Goal: Find contact information: Find contact information

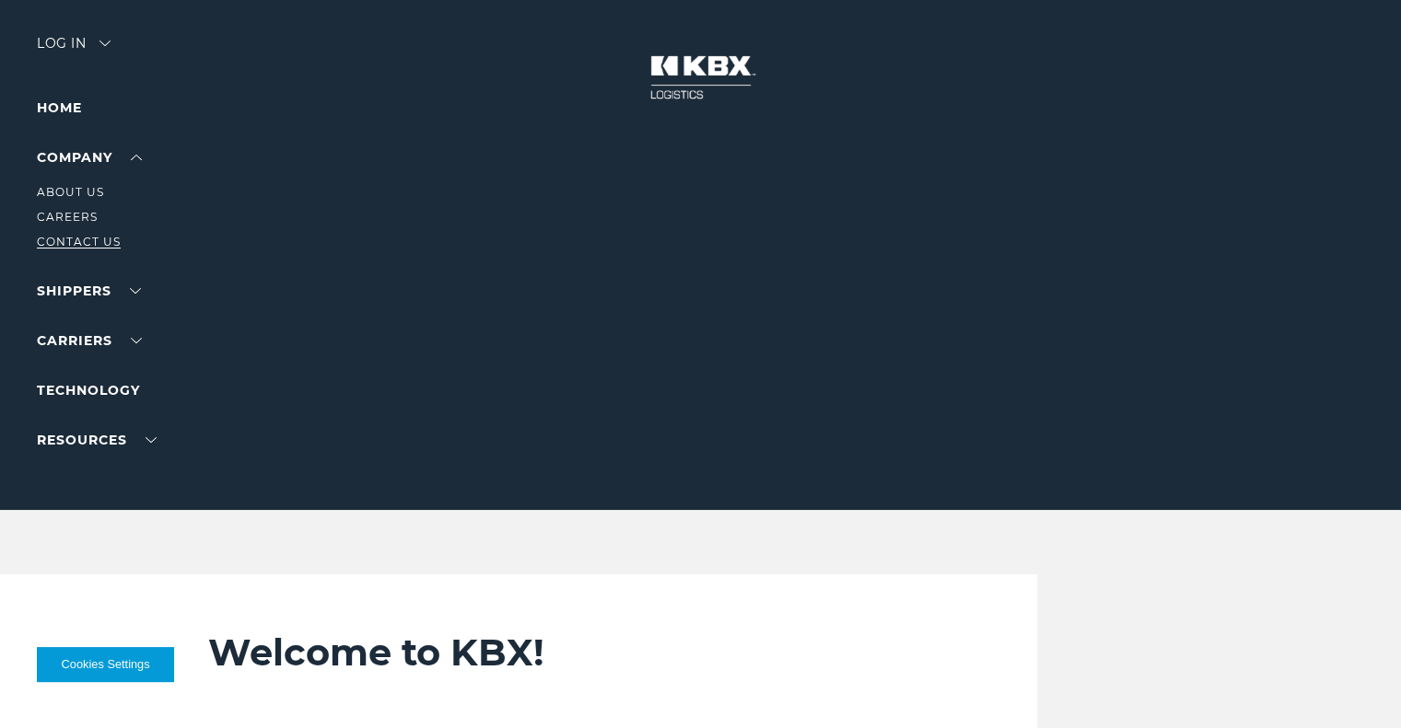
click at [64, 243] on link "Contact Us" at bounding box center [79, 242] width 84 height 14
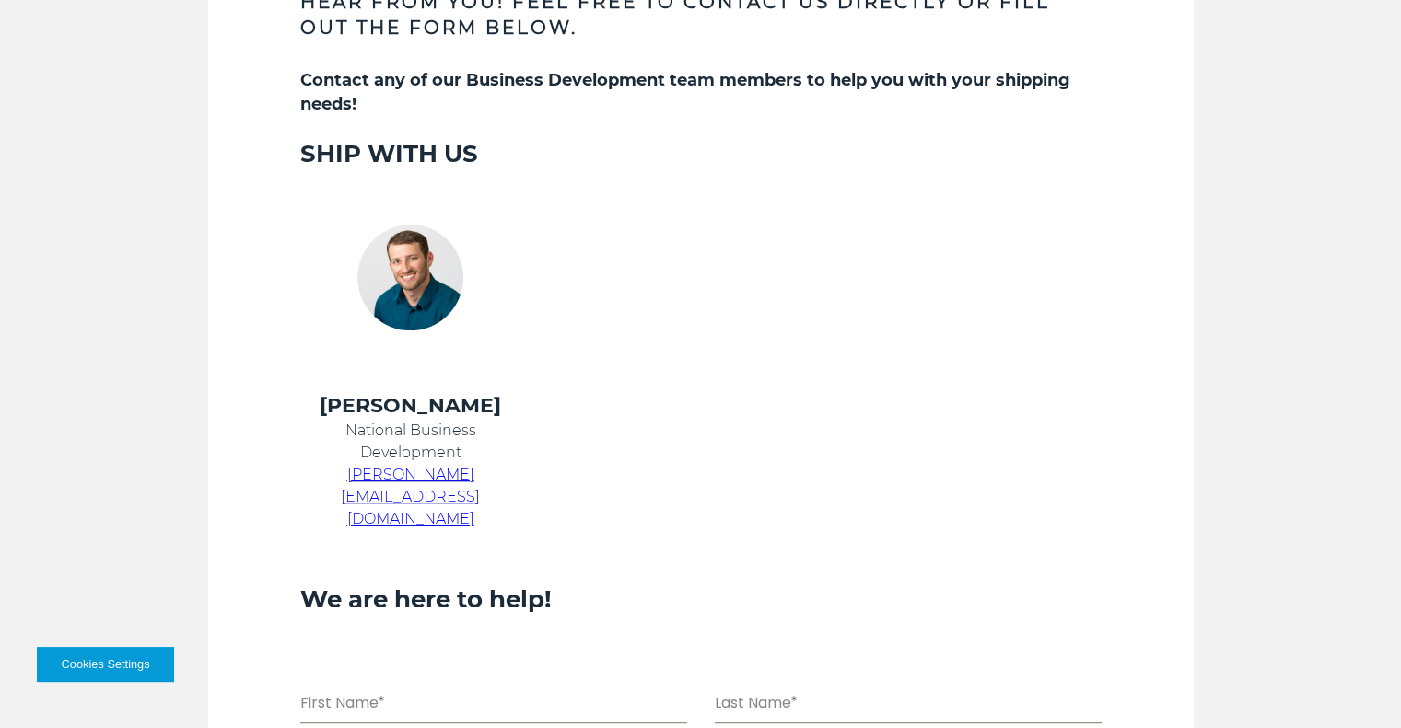
scroll to position [788, 0]
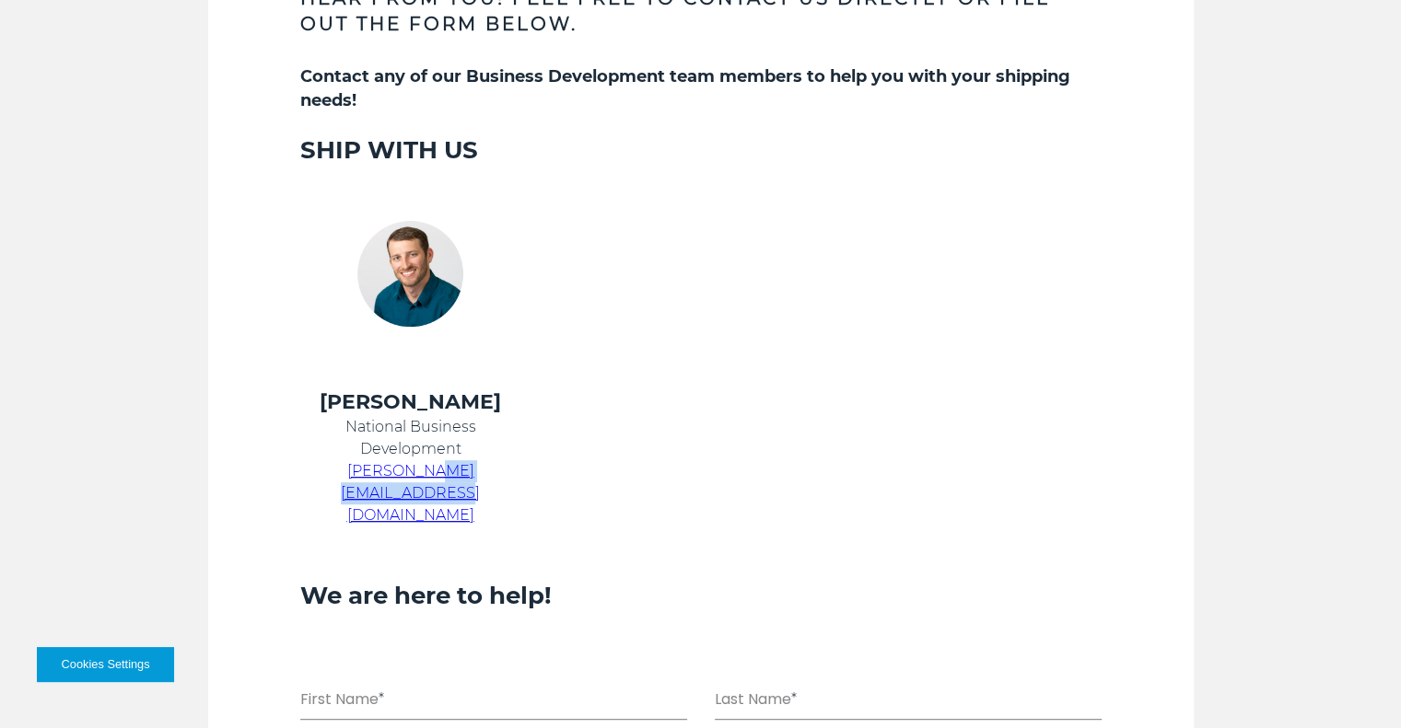
drag, startPoint x: 527, startPoint y: 472, endPoint x: 381, endPoint y: 471, distance: 145.5
click at [381, 471] on td "Chris Kein National Business Development chris.kein@kbxlogistics.com" at bounding box center [410, 469] width 267 height 160
copy span "@kbxlogistics.com"
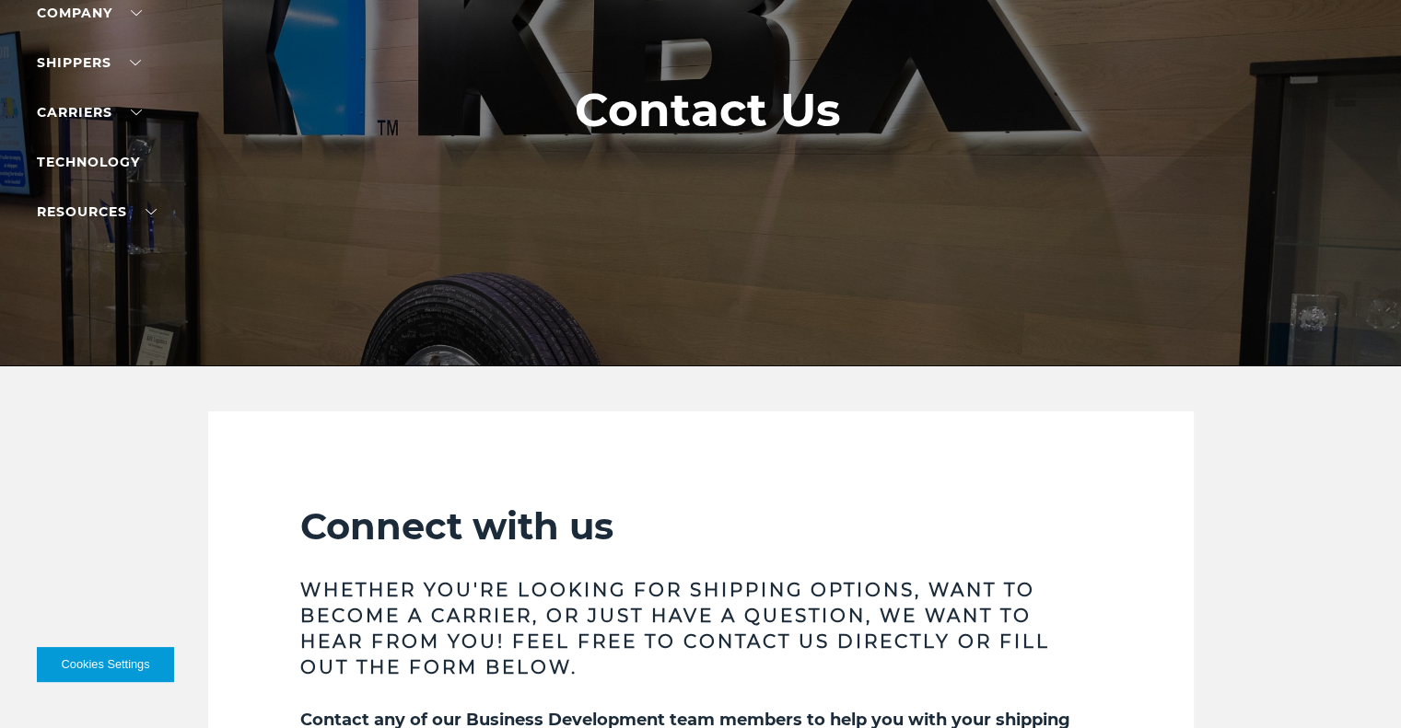
scroll to position [0, 0]
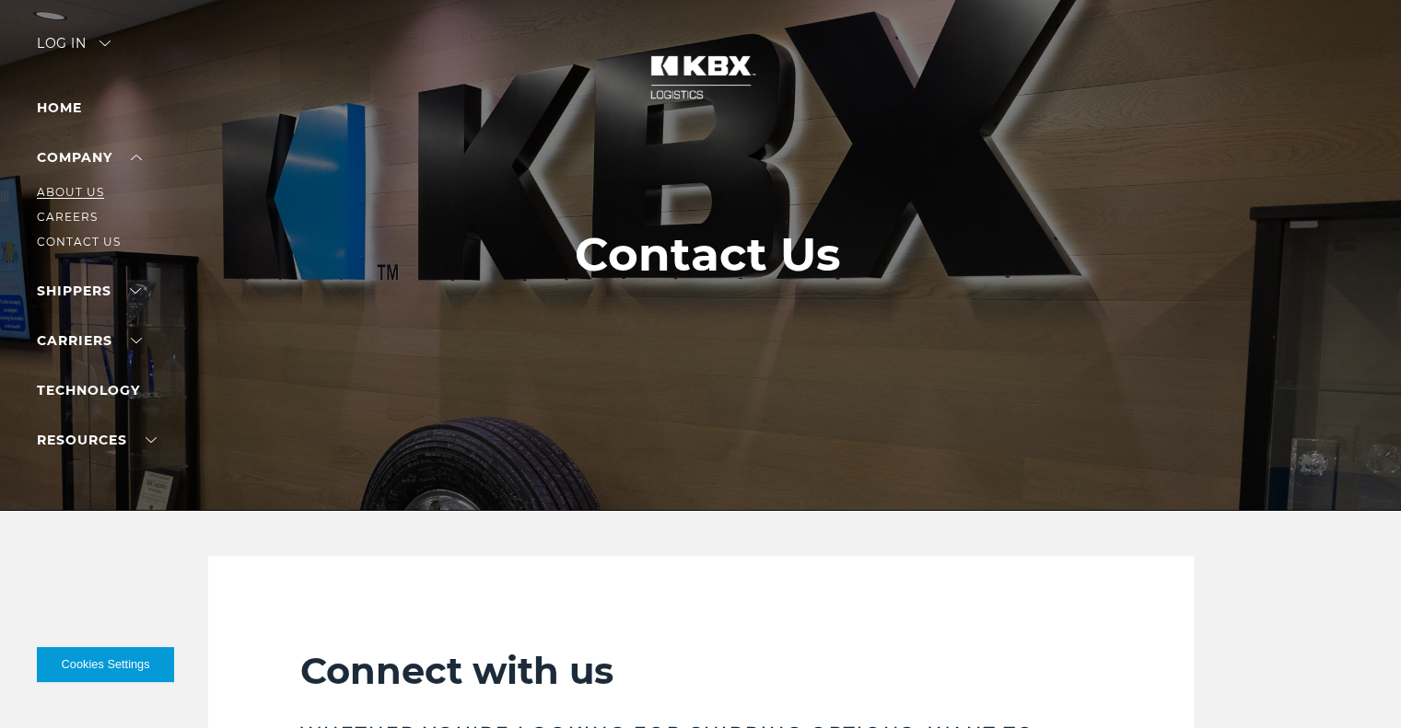
click at [70, 199] on link "About Us" at bounding box center [70, 192] width 67 height 14
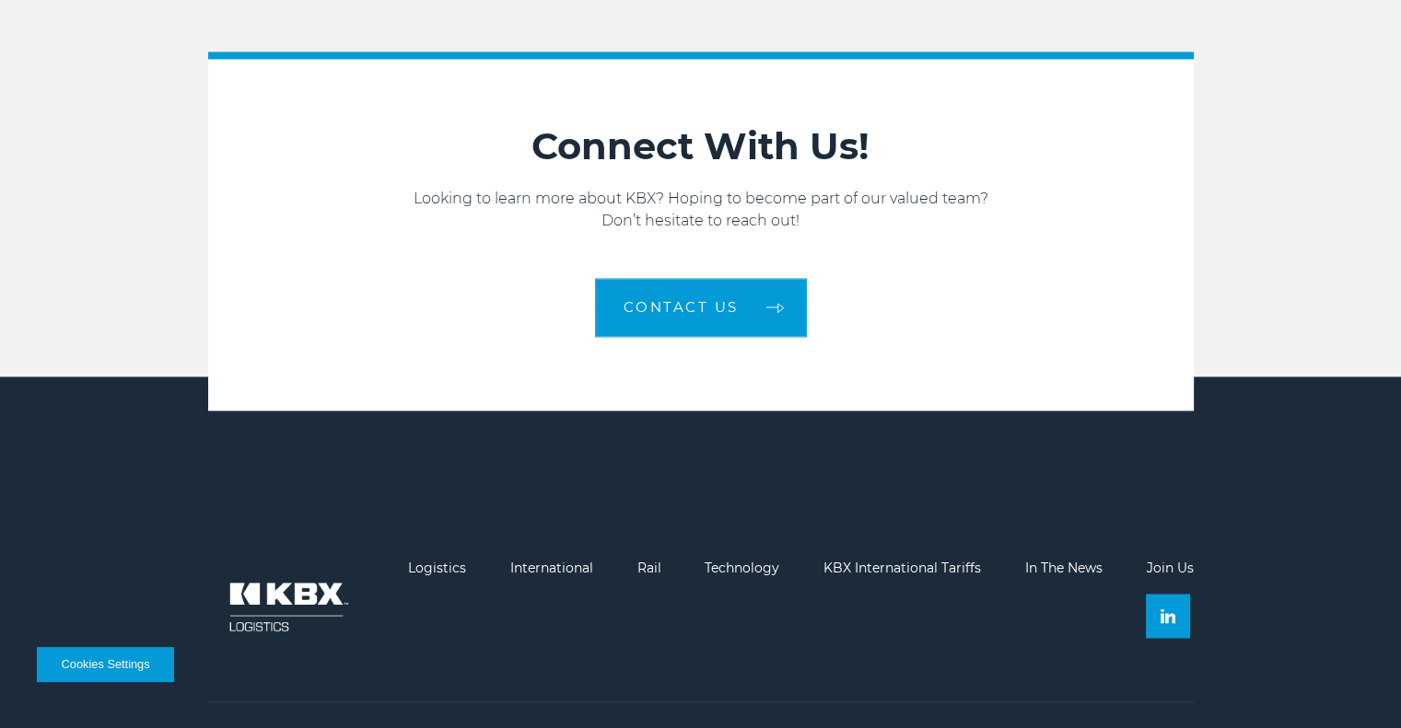
scroll to position [2926, 0]
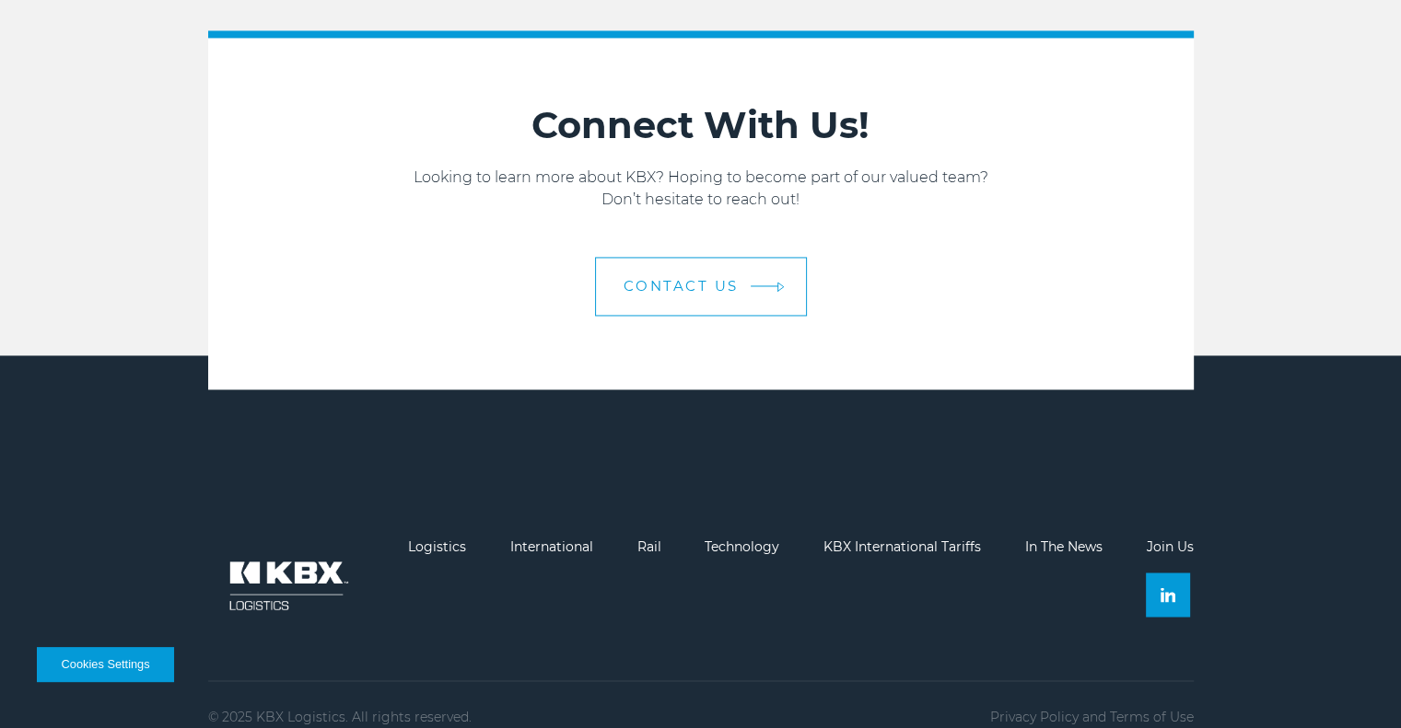
click at [709, 285] on link "Contact us" at bounding box center [701, 286] width 212 height 59
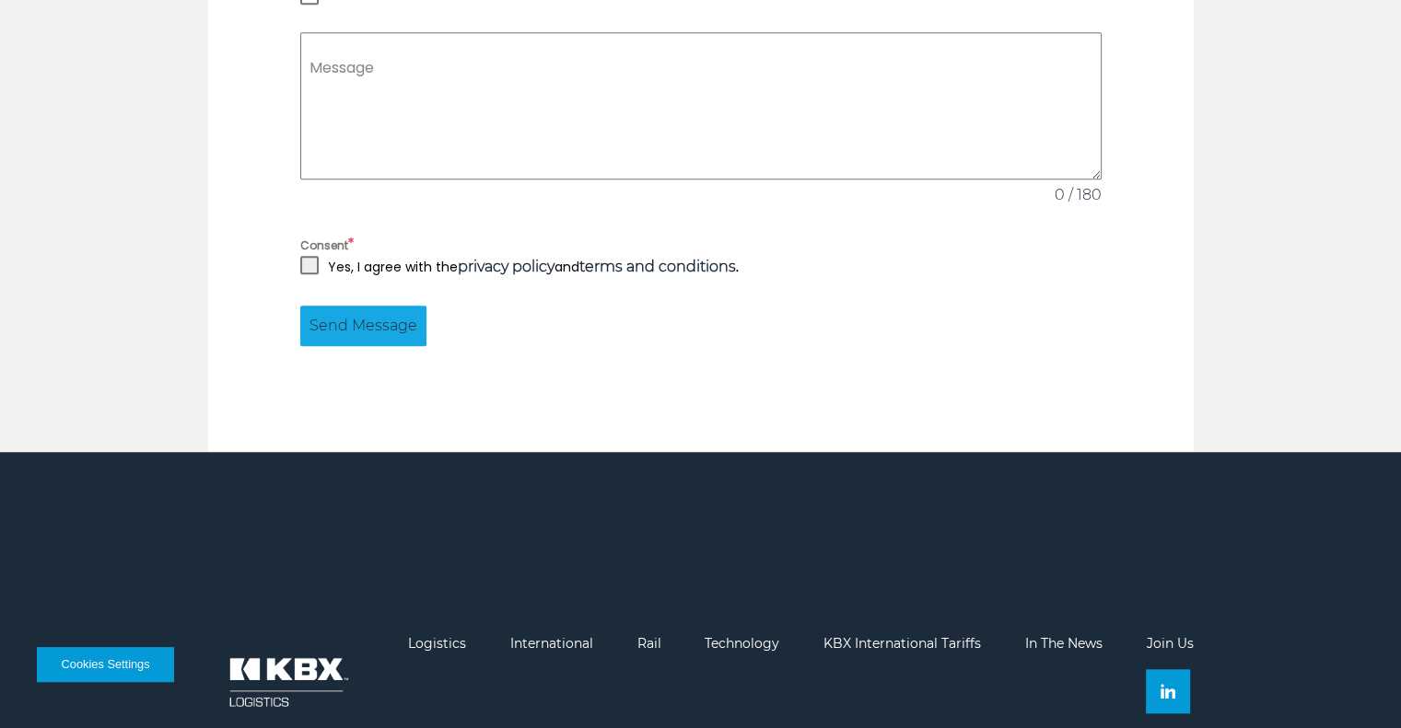
scroll to position [1813, 0]
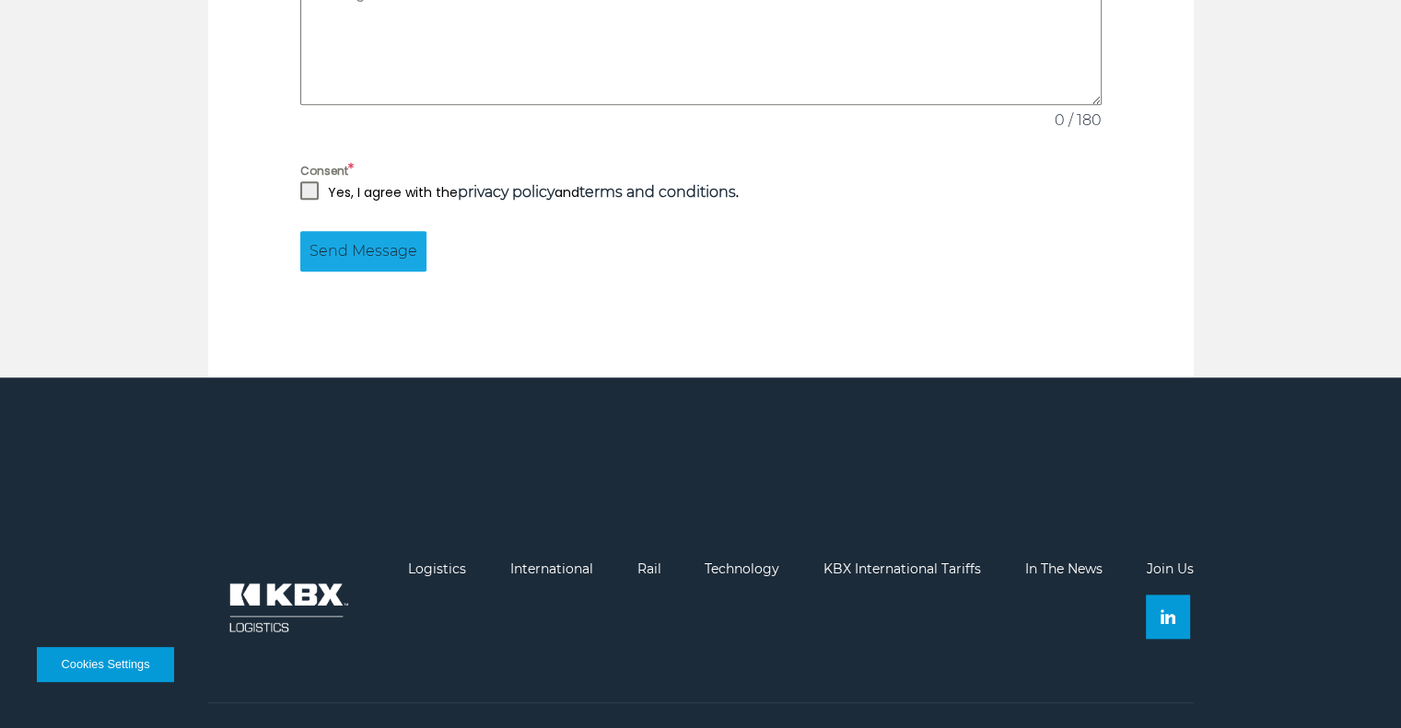
click at [258, 562] on img at bounding box center [286, 608] width 157 height 92
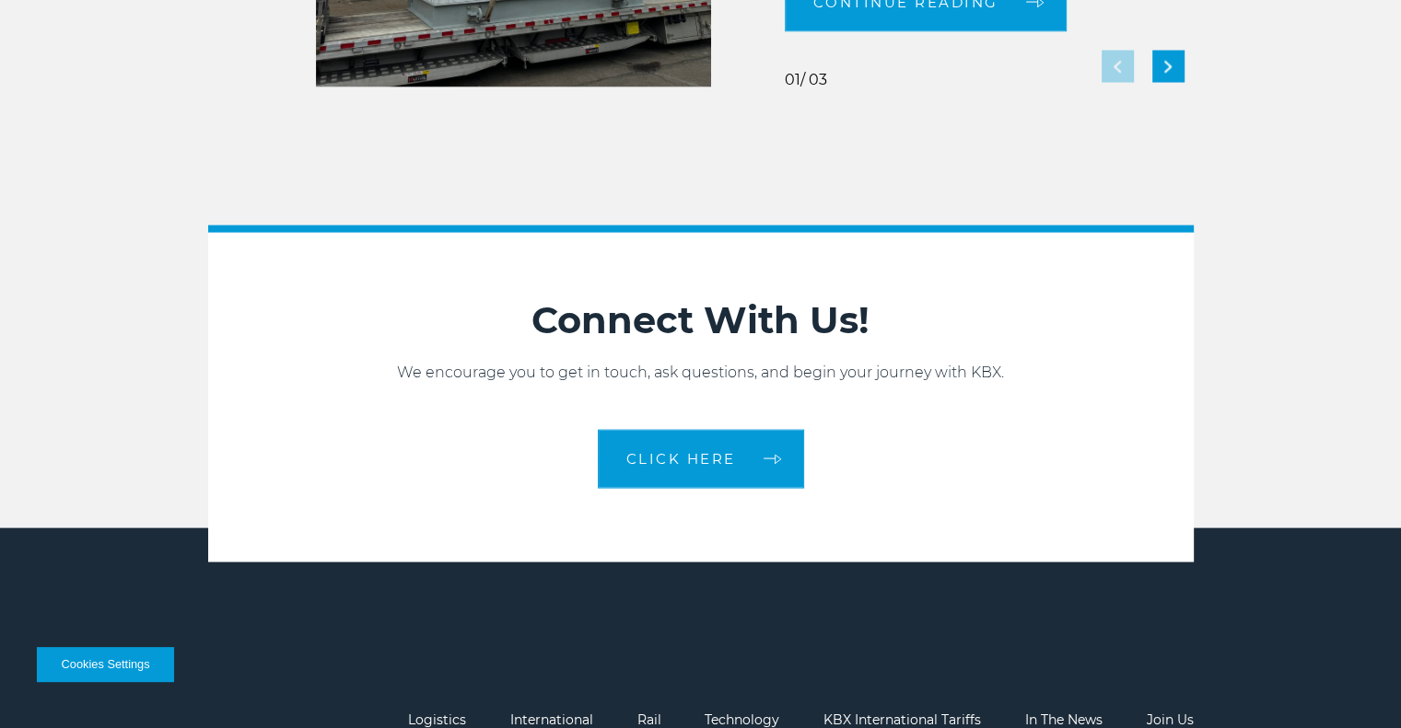
scroll to position [4019, 0]
